Goal: Task Accomplishment & Management: Complete application form

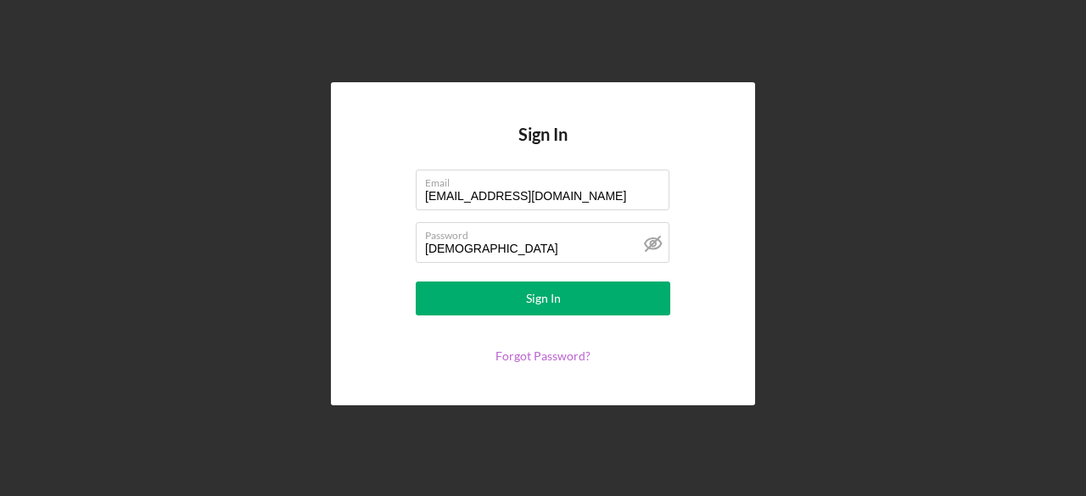
click at [539, 359] on link "Forgot Password?" at bounding box center [542, 356] width 95 height 14
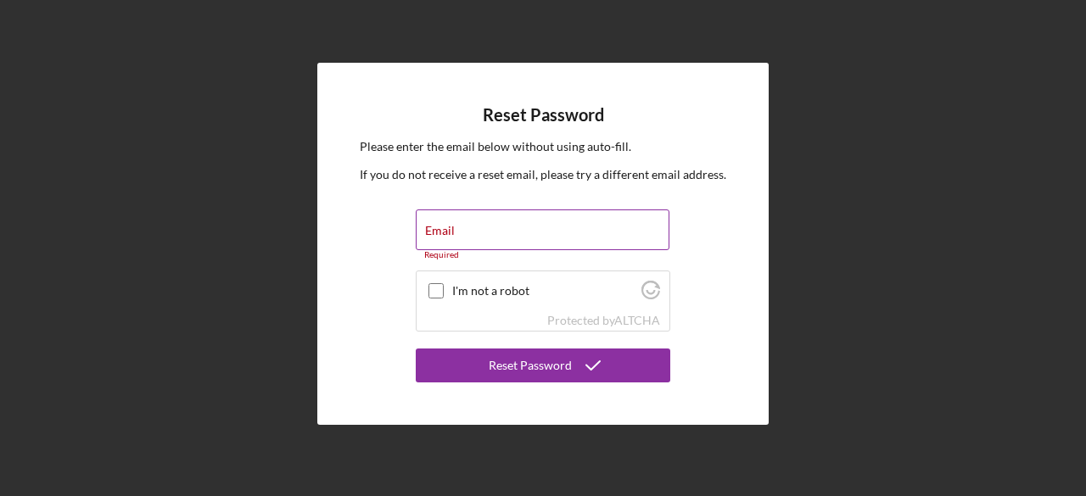
click at [494, 221] on div "Email Required" at bounding box center [543, 234] width 254 height 51
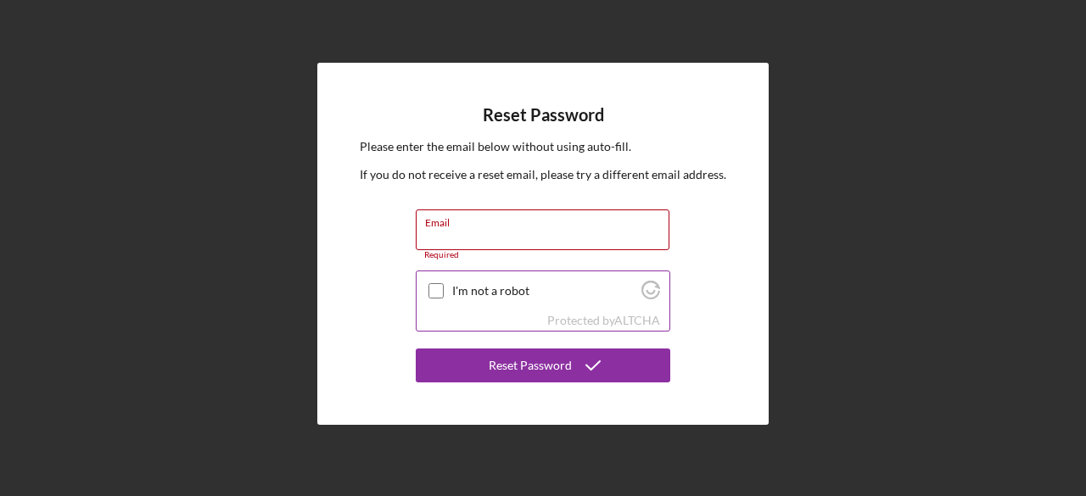
type input "[EMAIL_ADDRESS][DOMAIN_NAME]"
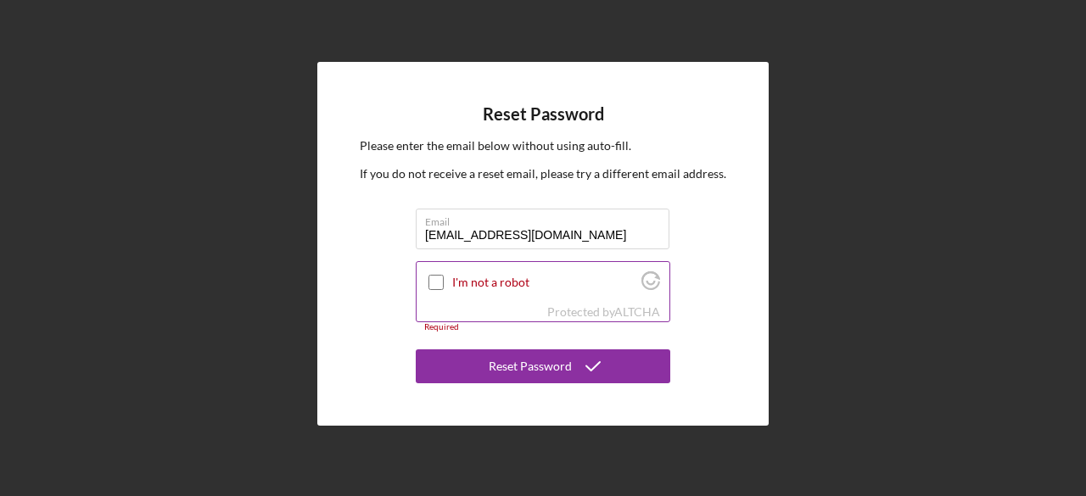
click at [432, 278] on input "I'm not a robot" at bounding box center [435, 282] width 15 height 15
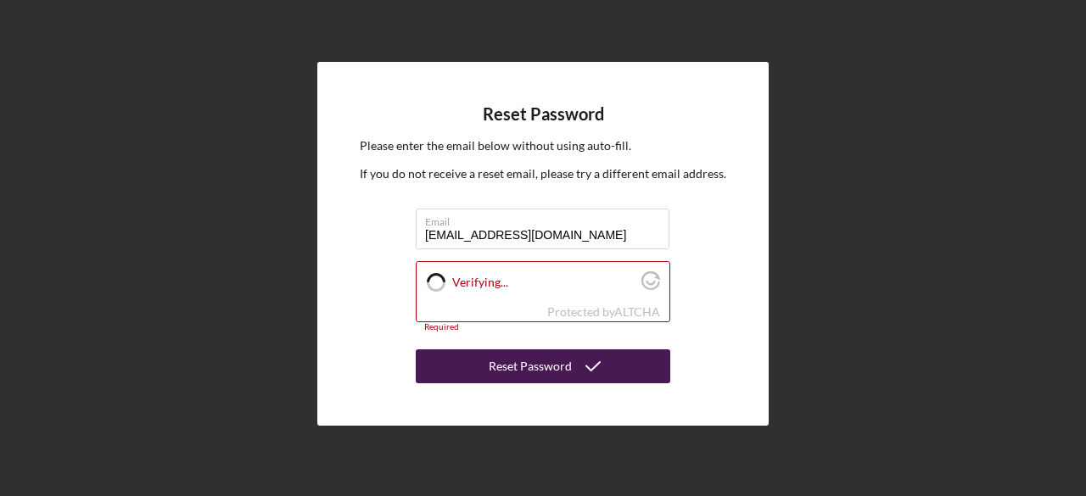
checkbox input "true"
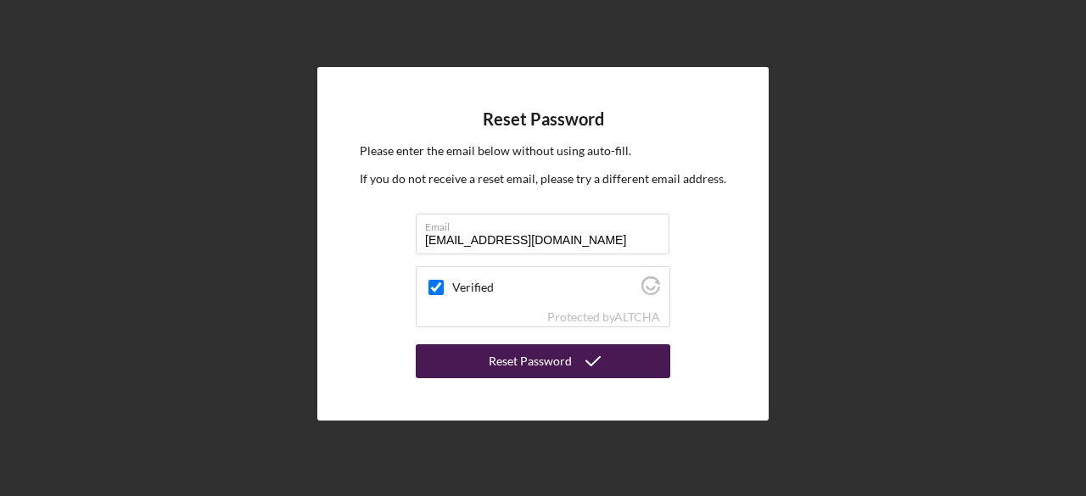
click at [472, 367] on button "Reset Password" at bounding box center [543, 361] width 254 height 34
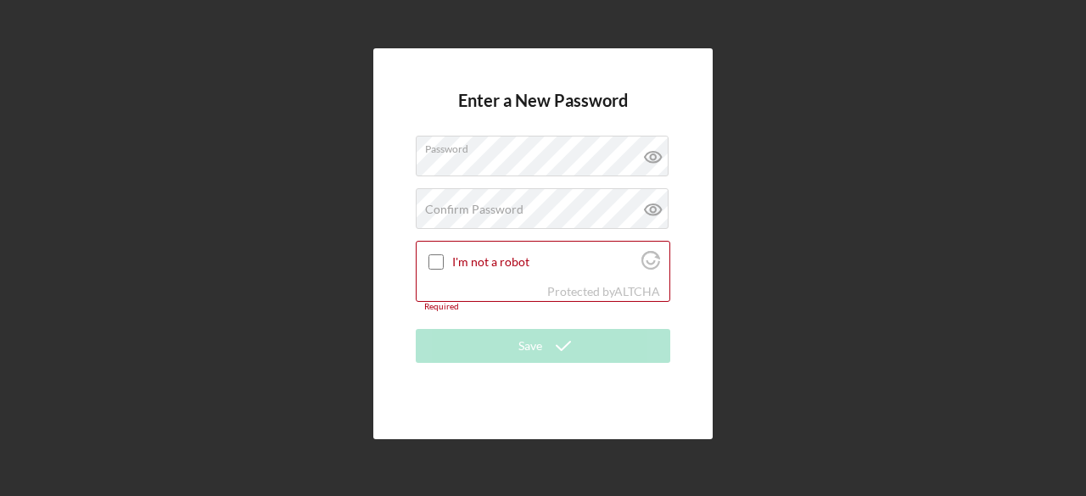
click at [760, 211] on div "Enter a New Password Password Confirm Password Passwords do not match. I'm not …" at bounding box center [542, 244] width 1069 height 488
click at [587, 199] on div "Confirm Password Passwords do not match." at bounding box center [543, 209] width 254 height 42
click at [444, 268] on div at bounding box center [436, 262] width 20 height 20
click at [438, 267] on input "I'm not a robot" at bounding box center [435, 261] width 15 height 15
checkbox input "true"
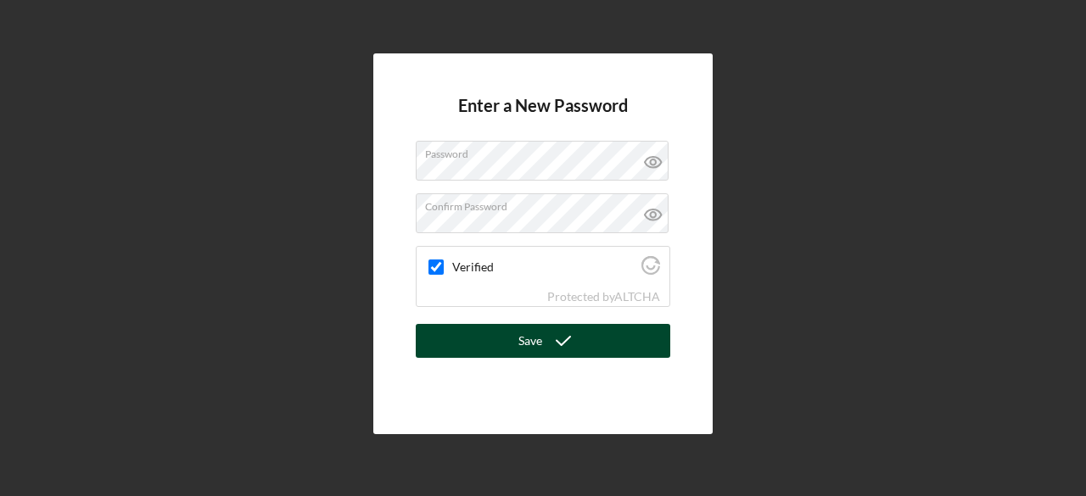
click at [495, 349] on button "Save" at bounding box center [543, 341] width 254 height 34
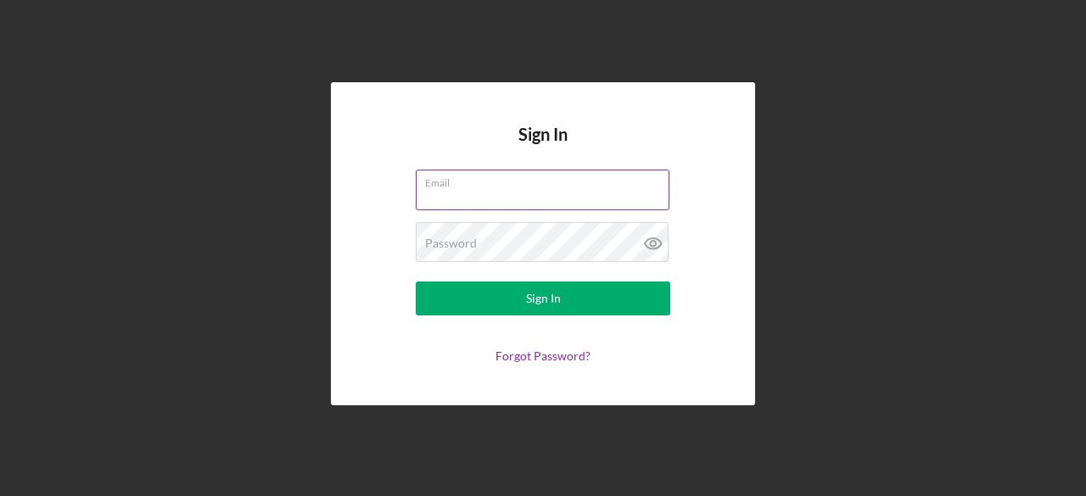
click at [523, 199] on input "Email" at bounding box center [543, 190] width 254 height 41
type input "[EMAIL_ADDRESS][DOMAIN_NAME]"
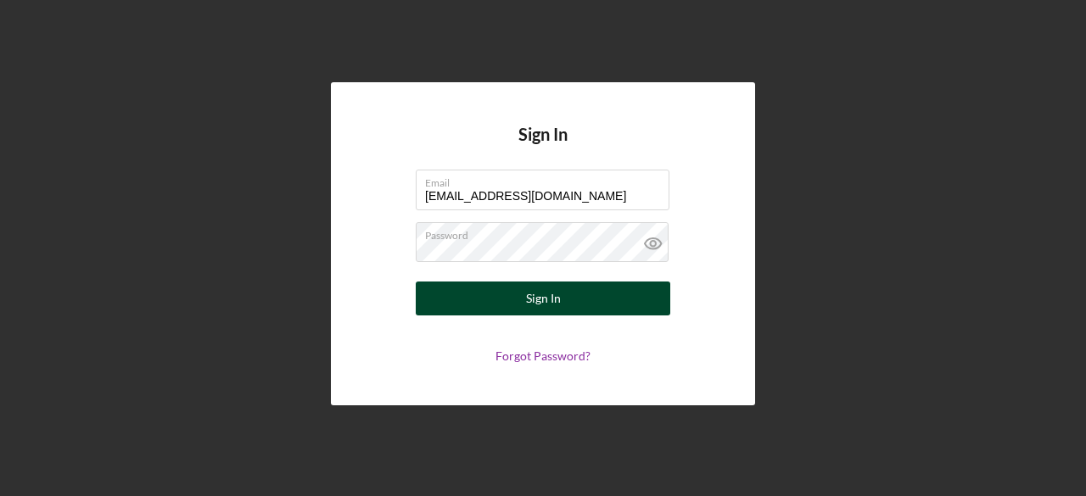
click at [529, 307] on div "Sign In" at bounding box center [543, 299] width 35 height 34
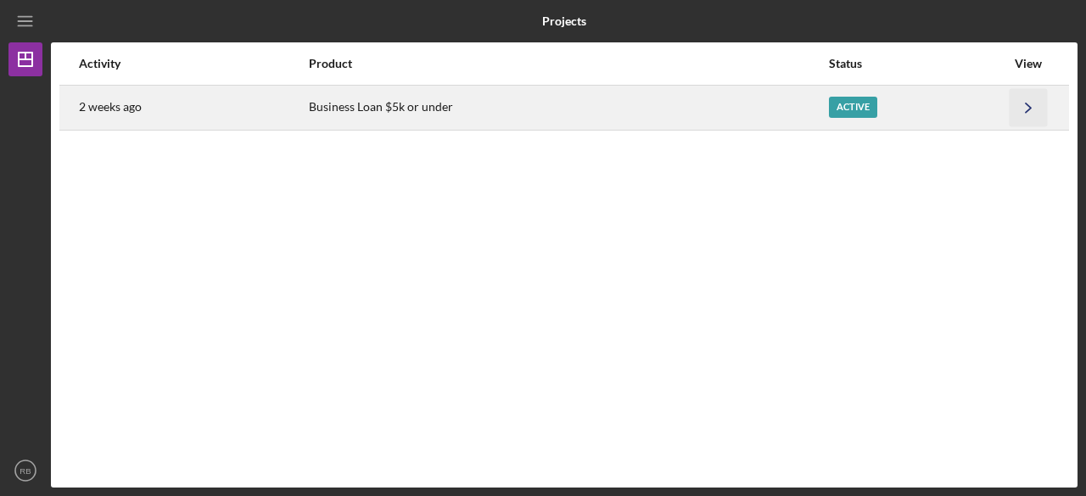
click at [1009, 114] on icon "Icon/Navigate" at bounding box center [1028, 107] width 38 height 38
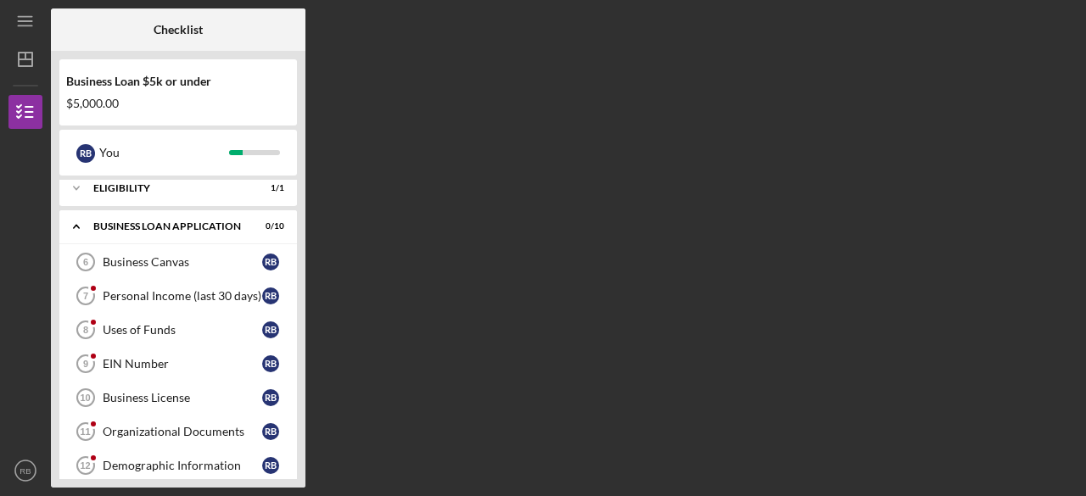
scroll to position [56, 0]
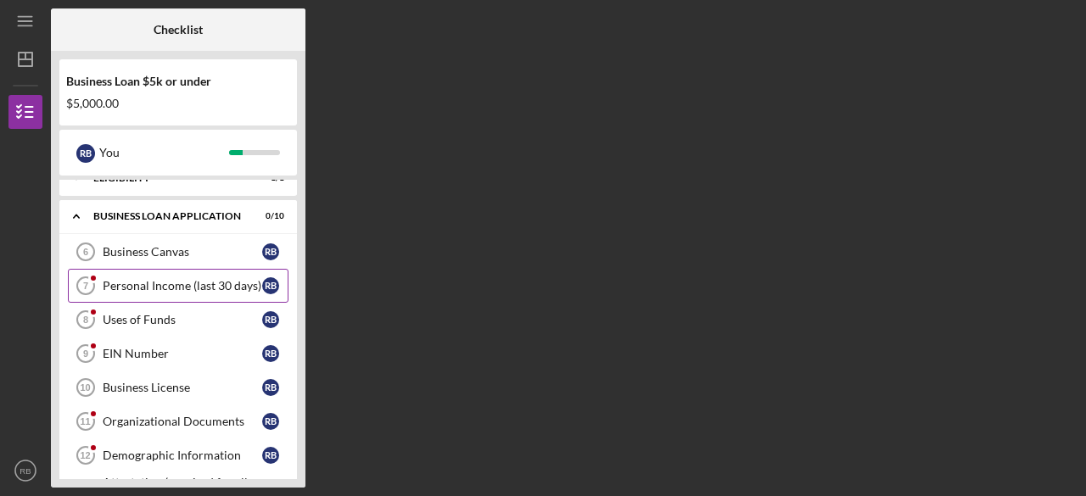
click at [202, 286] on div "Personal Income (last 30 days)" at bounding box center [182, 286] width 159 height 14
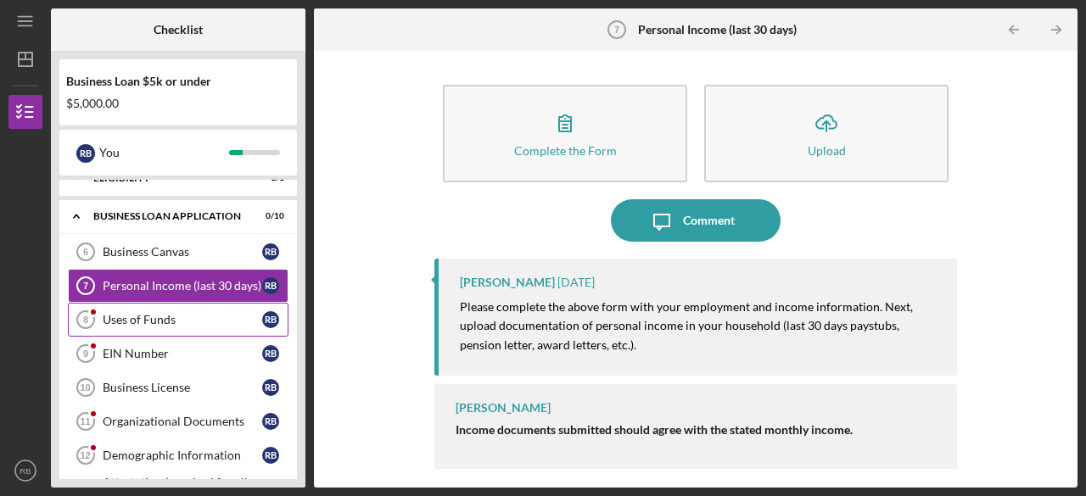
click at [195, 310] on link "Uses of Funds 8 Uses of Funds R B" at bounding box center [178, 320] width 221 height 34
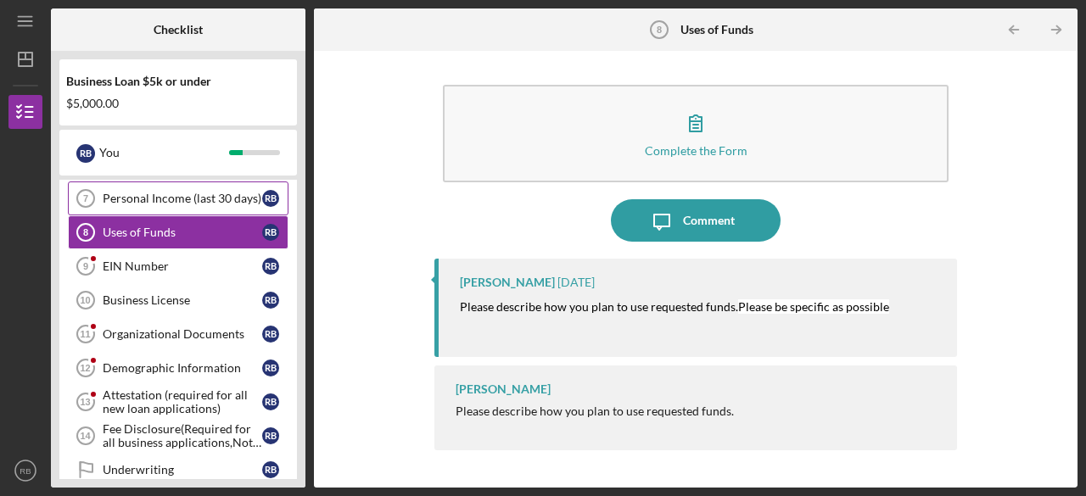
scroll to position [144, 0]
click at [171, 248] on link "EIN Number 9 EIN Number R B" at bounding box center [178, 265] width 221 height 34
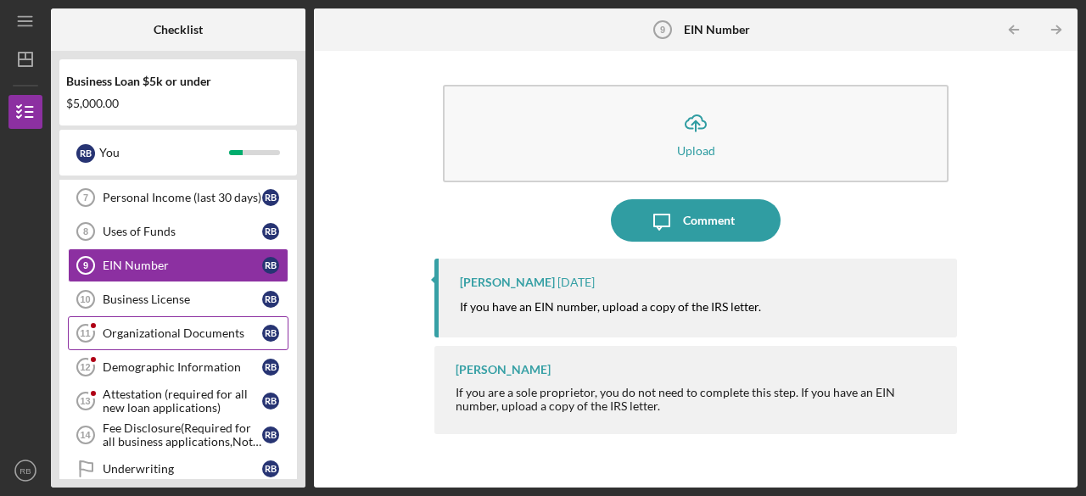
click at [171, 333] on div "Organizational Documents" at bounding box center [182, 334] width 159 height 14
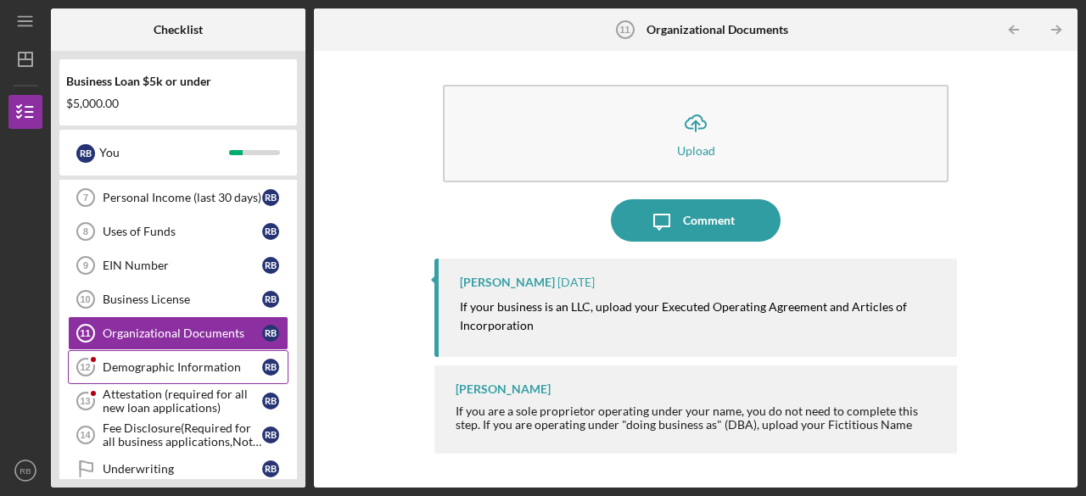
click at [193, 370] on div "Demographic Information" at bounding box center [182, 367] width 159 height 14
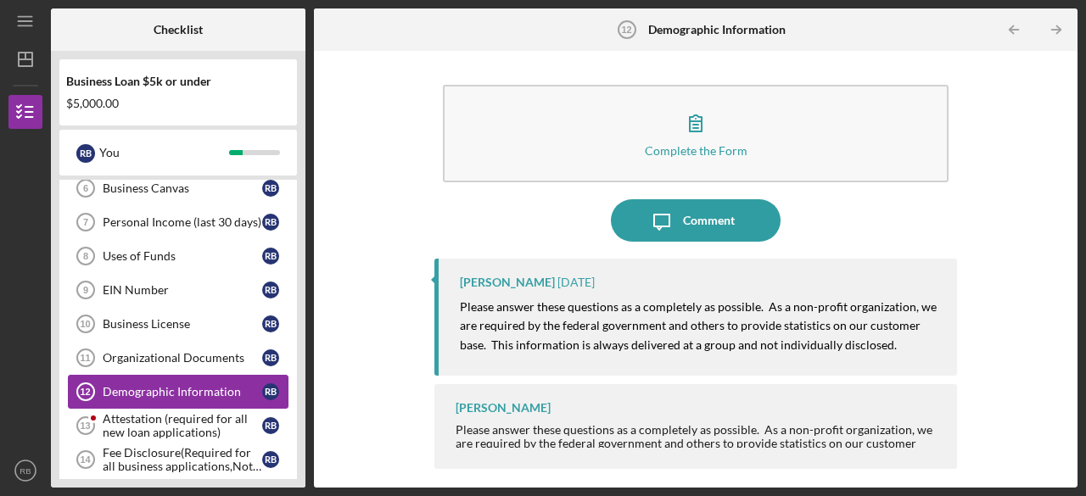
scroll to position [119, 0]
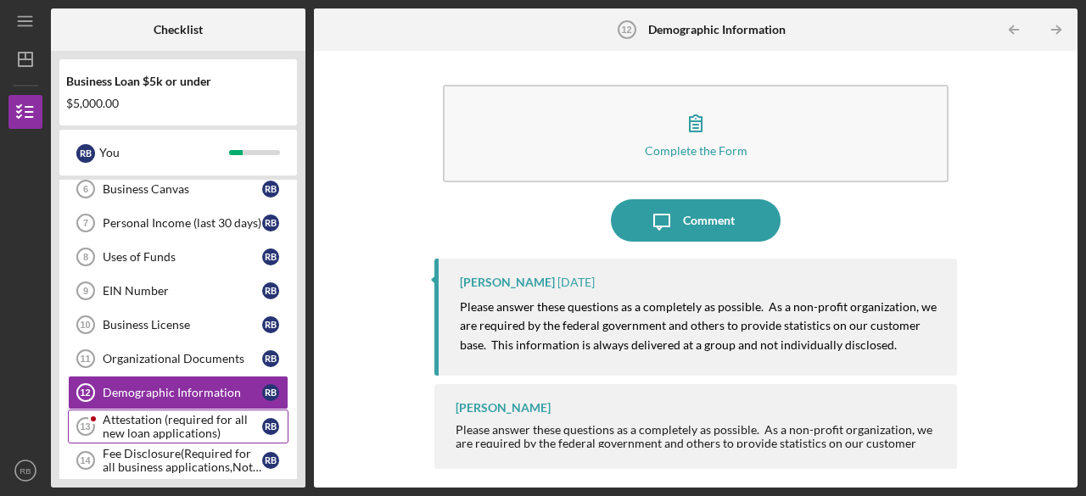
click at [194, 426] on div "Attestation (required for all new loan applications)" at bounding box center [182, 426] width 159 height 27
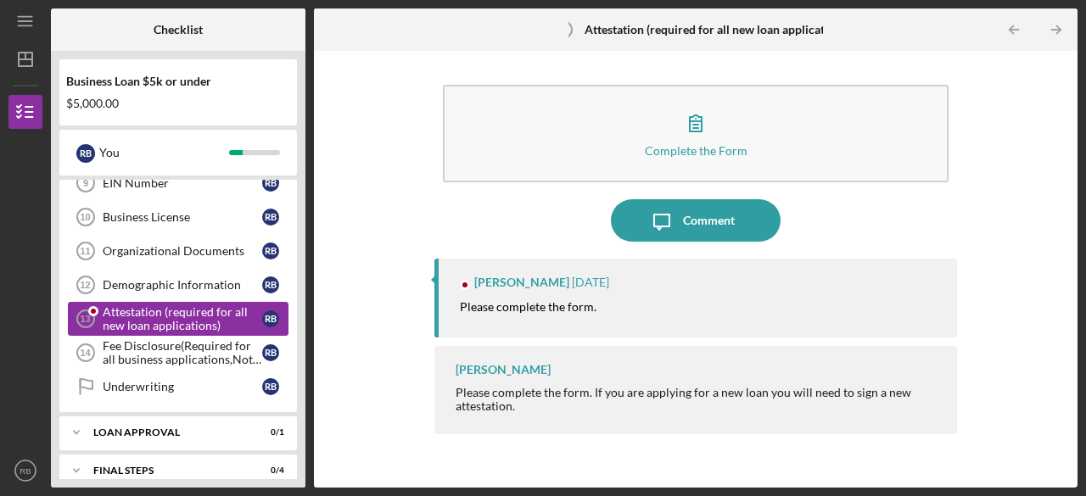
scroll to position [227, 0]
